Goal: Information Seeking & Learning: Learn about a topic

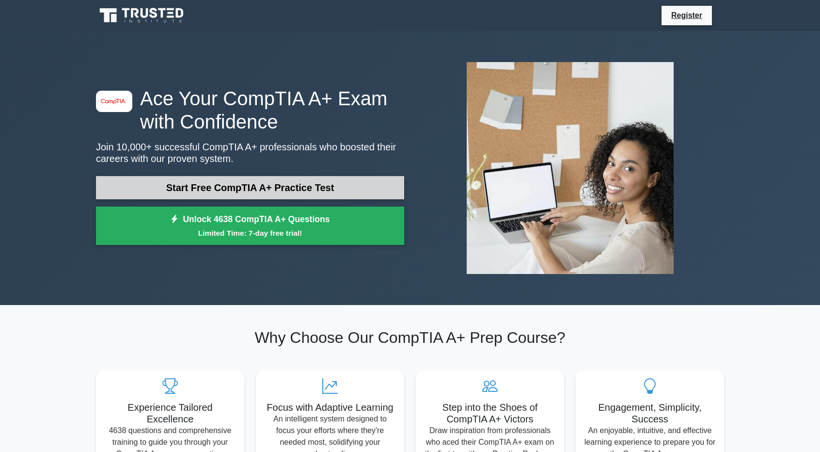
click at [313, 189] on link "Start Free CompTIA A+ Practice Test" at bounding box center [250, 187] width 308 height 23
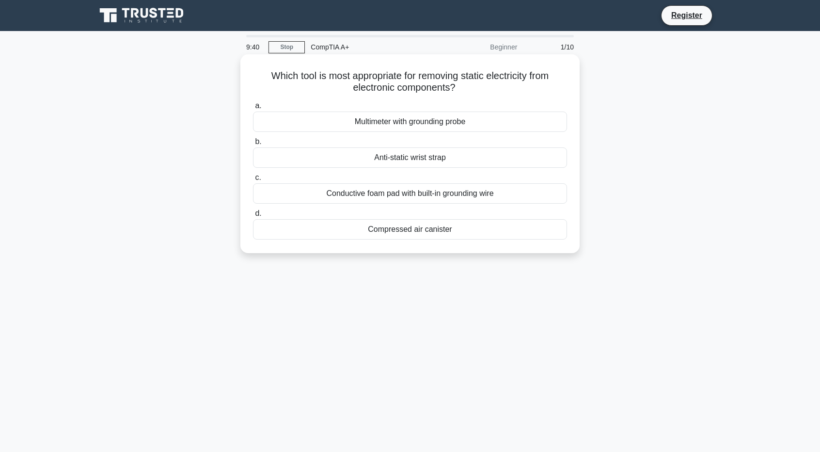
click at [420, 159] on div "Anti-static wrist strap" at bounding box center [410, 157] width 314 height 20
click at [253, 145] on input "b. Anti-static wrist strap" at bounding box center [253, 142] width 0 height 6
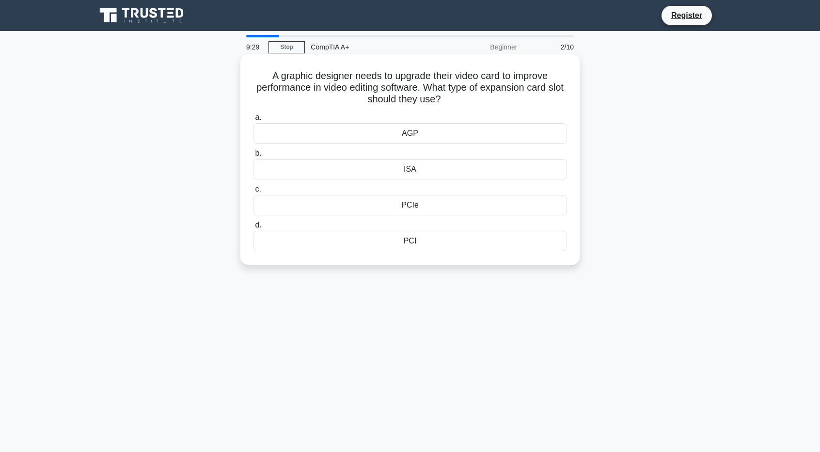
click at [396, 204] on div "PCIe" at bounding box center [410, 205] width 314 height 20
click at [253, 192] on input "c. PCIe" at bounding box center [253, 189] width 0 height 6
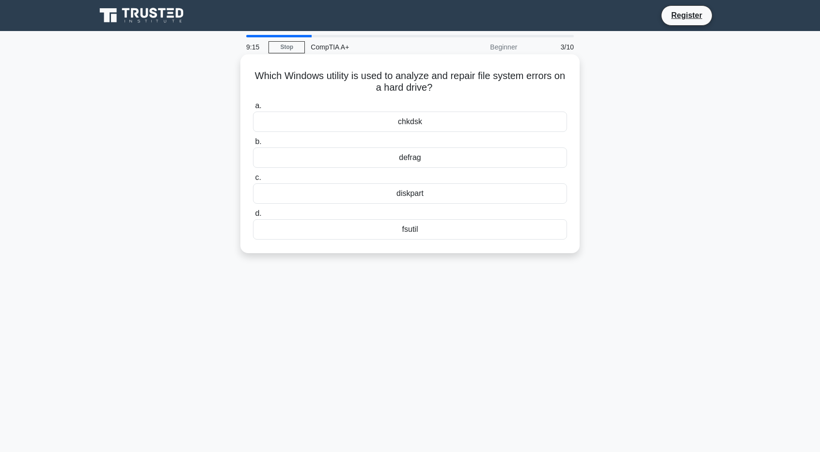
click at [417, 129] on div "chkdsk" at bounding box center [410, 122] width 314 height 20
click at [253, 109] on input "a. chkdsk" at bounding box center [253, 106] width 0 height 6
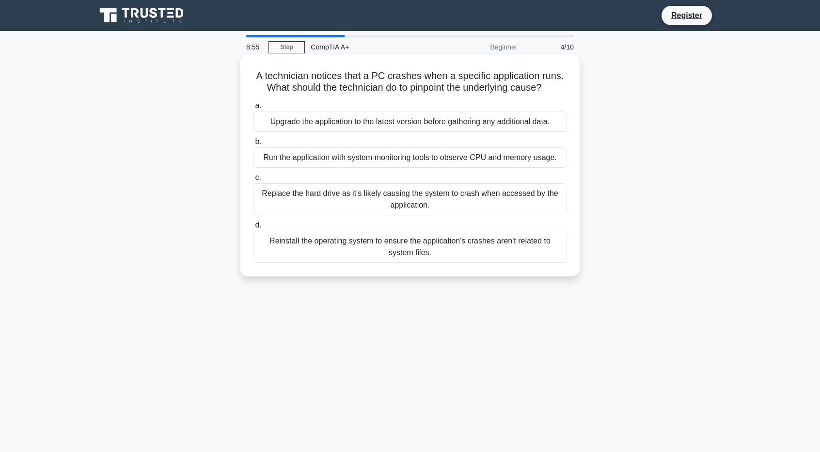
click at [393, 158] on div "Run the application with system monitoring tools to observe CPU and memory usag…" at bounding box center [410, 157] width 314 height 20
click at [253, 145] on input "b. Run the application with system monitoring tools to observe CPU and memory u…" at bounding box center [253, 142] width 0 height 6
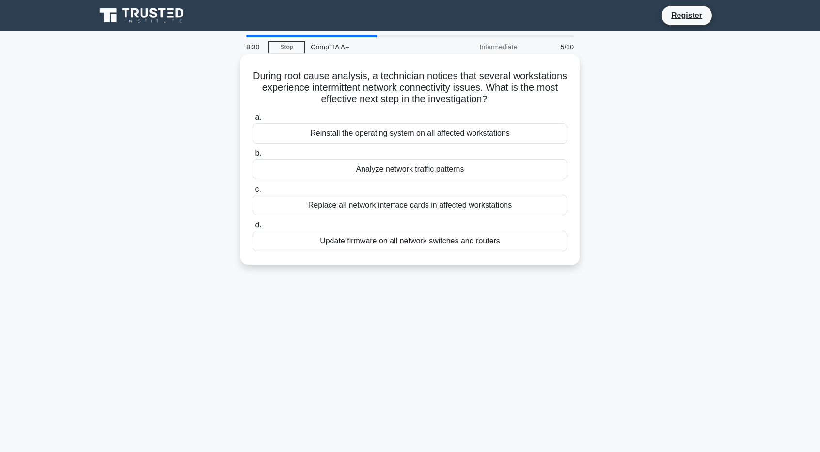
click at [390, 170] on div "Analyze network traffic patterns" at bounding box center [410, 169] width 314 height 20
click at [253, 157] on input "b. Analyze network traffic patterns" at bounding box center [253, 153] width 0 height 6
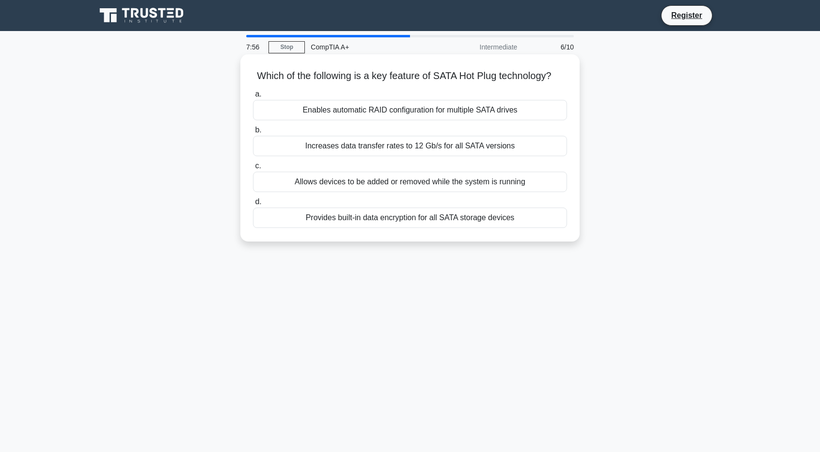
click at [480, 112] on label "a. Enables automatic RAID configuration for multiple SATA drives" at bounding box center [410, 104] width 314 height 32
click at [253, 97] on input "a. Enables automatic RAID configuration for multiple SATA drives" at bounding box center [253, 94] width 0 height 6
